Goal: Task Accomplishment & Management: Use online tool/utility

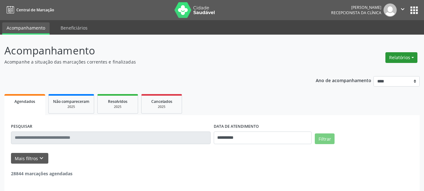
click at [400, 58] on button "Relatórios" at bounding box center [402, 57] width 32 height 11
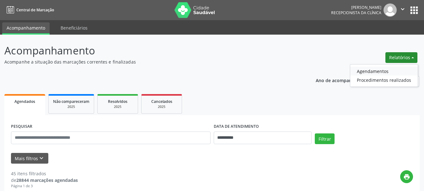
click at [372, 71] on link "Agendamentos" at bounding box center [385, 71] width 68 height 9
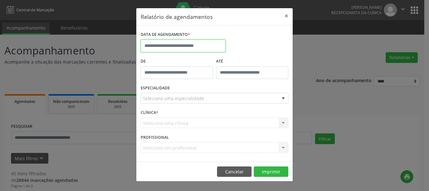
click at [167, 45] on input "text" at bounding box center [183, 46] width 85 height 13
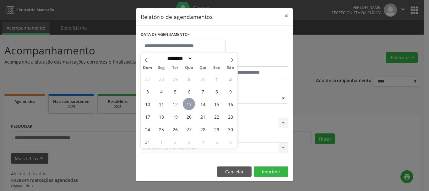
click at [189, 104] on span "13" at bounding box center [189, 104] width 12 height 12
type input "**********"
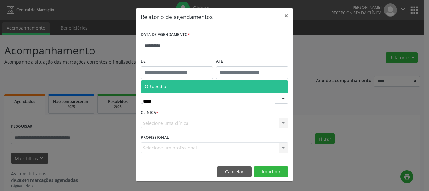
type input "******"
click at [166, 85] on span "Ortopedia" at bounding box center [214, 86] width 147 height 13
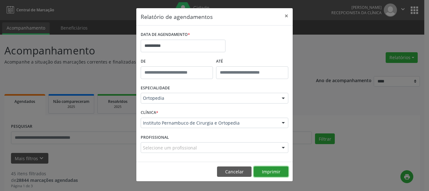
click at [273, 170] on button "Imprimir" at bounding box center [271, 171] width 35 height 11
click at [290, 15] on button "×" at bounding box center [286, 15] width 13 height 15
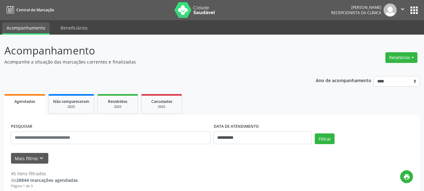
drag, startPoint x: 403, startPoint y: 8, endPoint x: 394, endPoint y: 14, distance: 10.6
click at [403, 8] on icon "" at bounding box center [403, 9] width 7 height 7
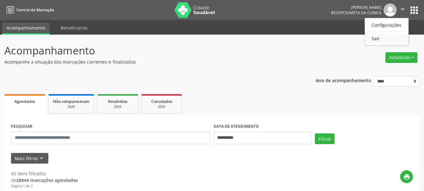
click at [373, 36] on link "Sair" at bounding box center [386, 38] width 43 height 9
